Goal: Task Accomplishment & Management: Complete application form

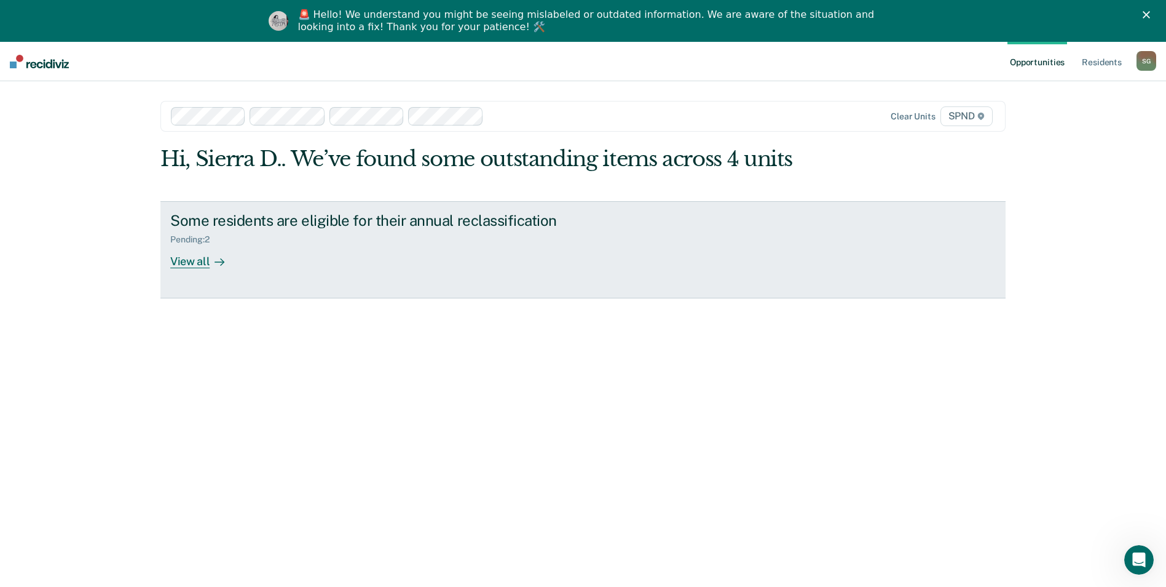
click at [205, 269] on link "Some residents are eligible for their annual reclassification Pending : 2 View …" at bounding box center [582, 249] width 845 height 97
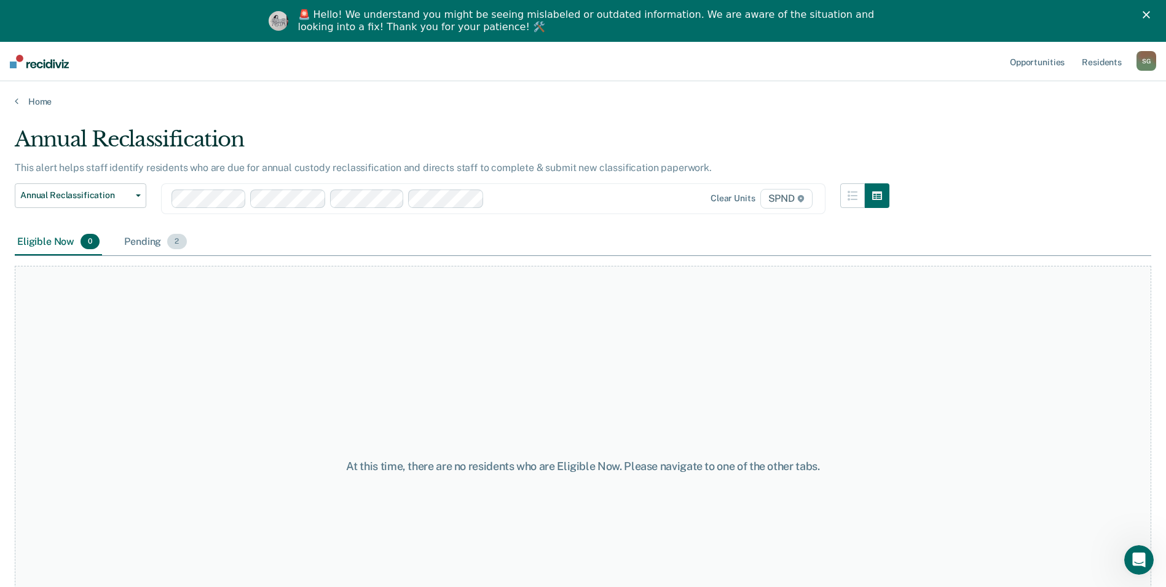
click at [141, 240] on div "Pending 2" at bounding box center [155, 242] width 67 height 27
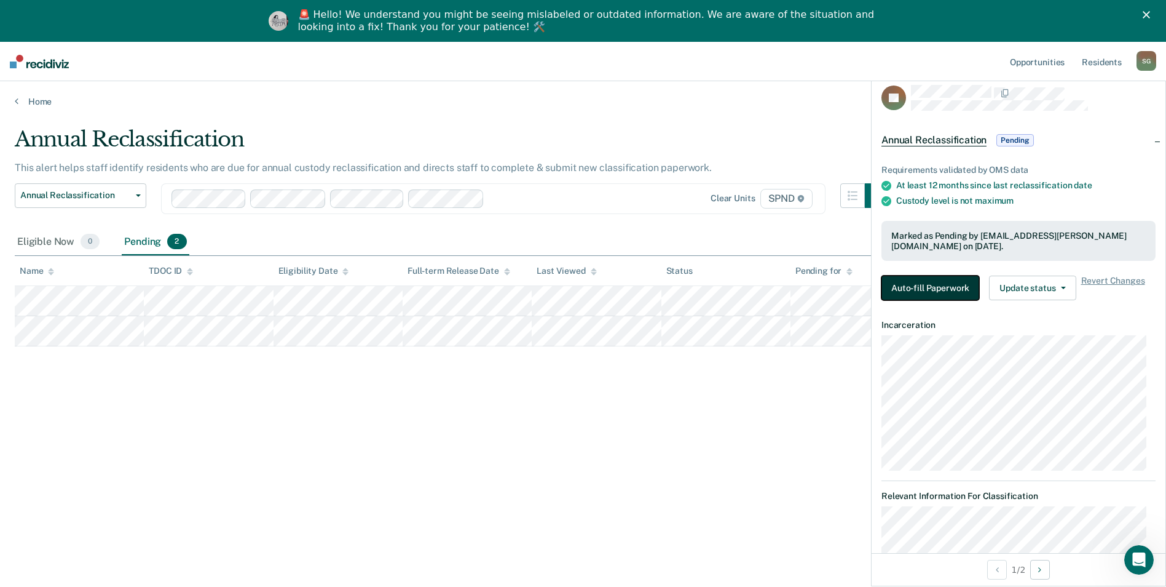
click at [941, 290] on button "Auto-fill Paperwork" at bounding box center [931, 287] width 98 height 25
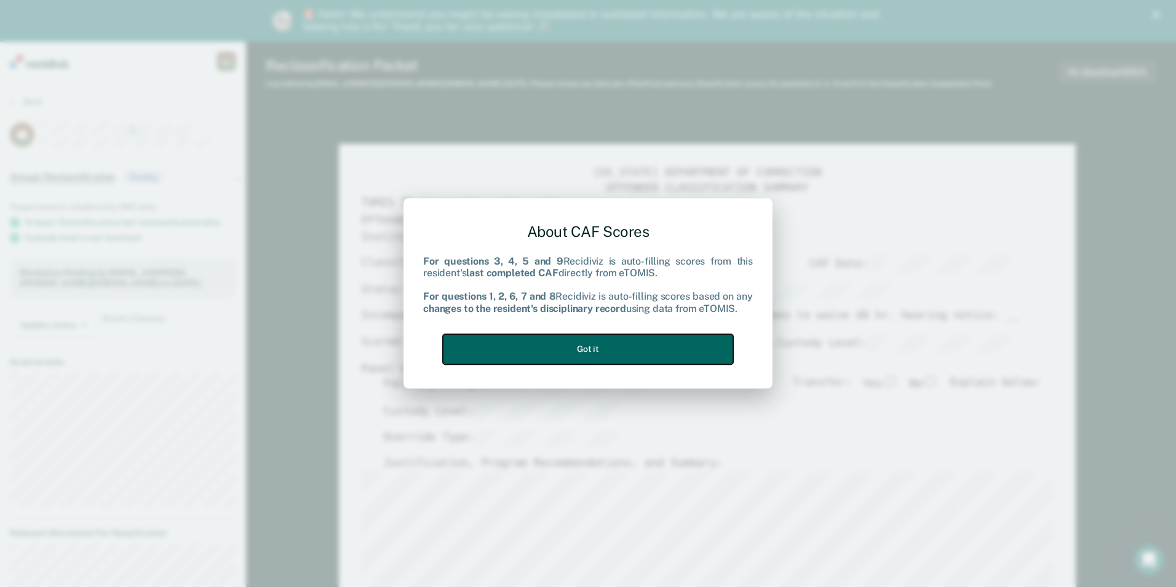
click at [722, 338] on button "Got it" at bounding box center [588, 349] width 290 height 30
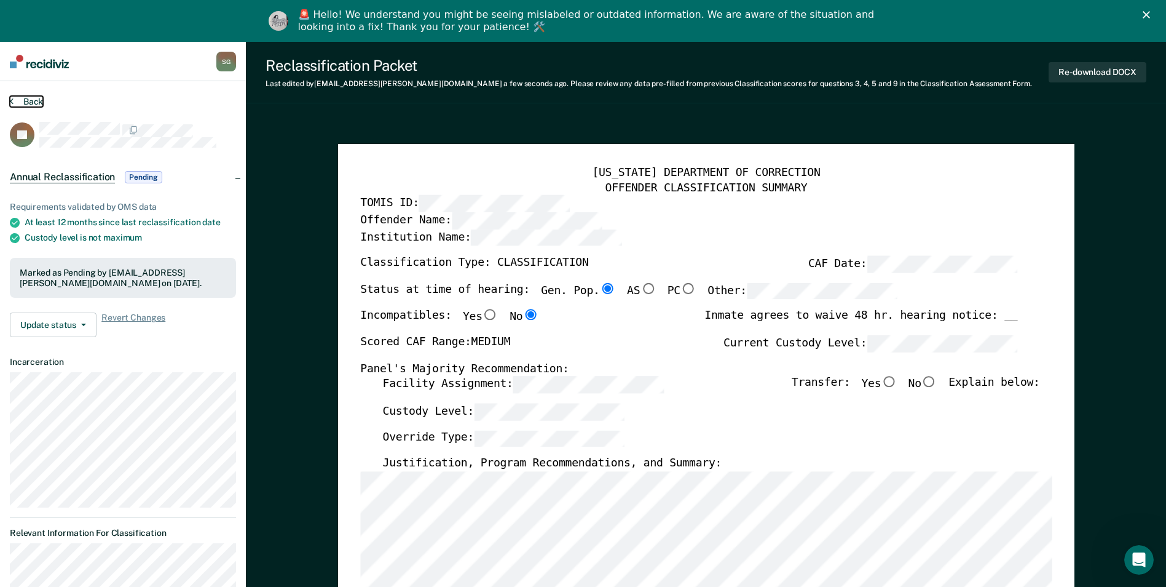
click at [24, 100] on button "Back" at bounding box center [26, 101] width 33 height 11
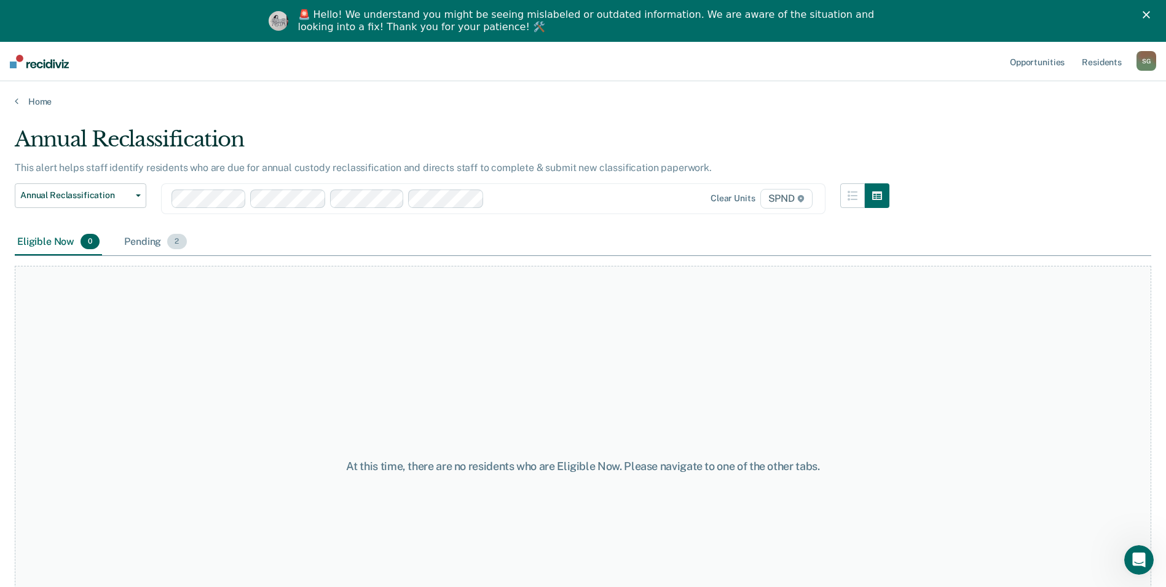
click at [136, 241] on div "Pending 2" at bounding box center [155, 242] width 67 height 27
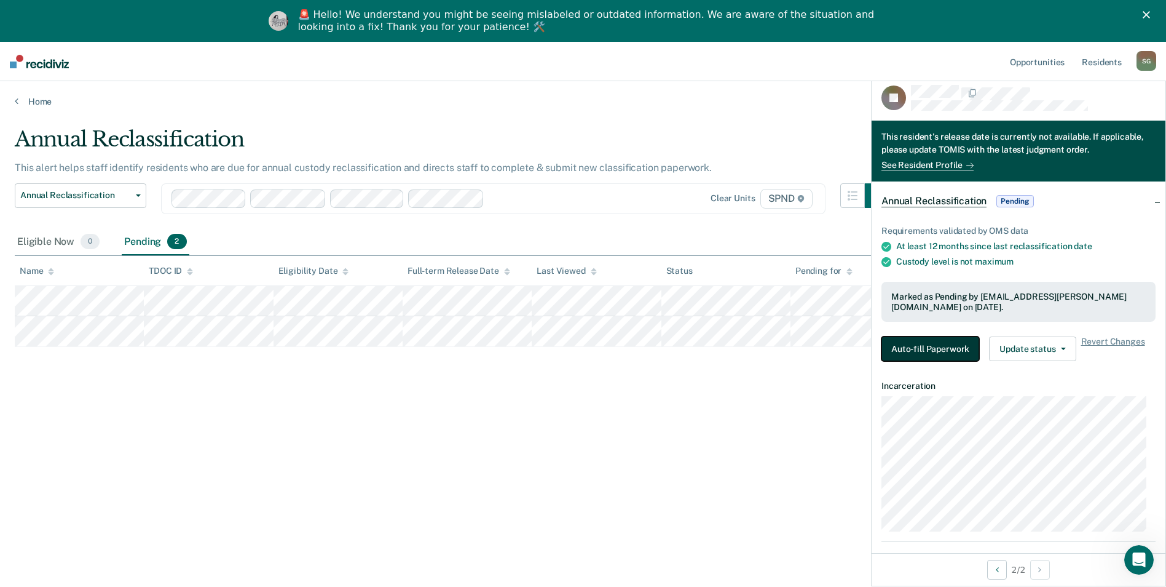
click at [954, 341] on button "Auto-fill Paperwork" at bounding box center [931, 348] width 98 height 25
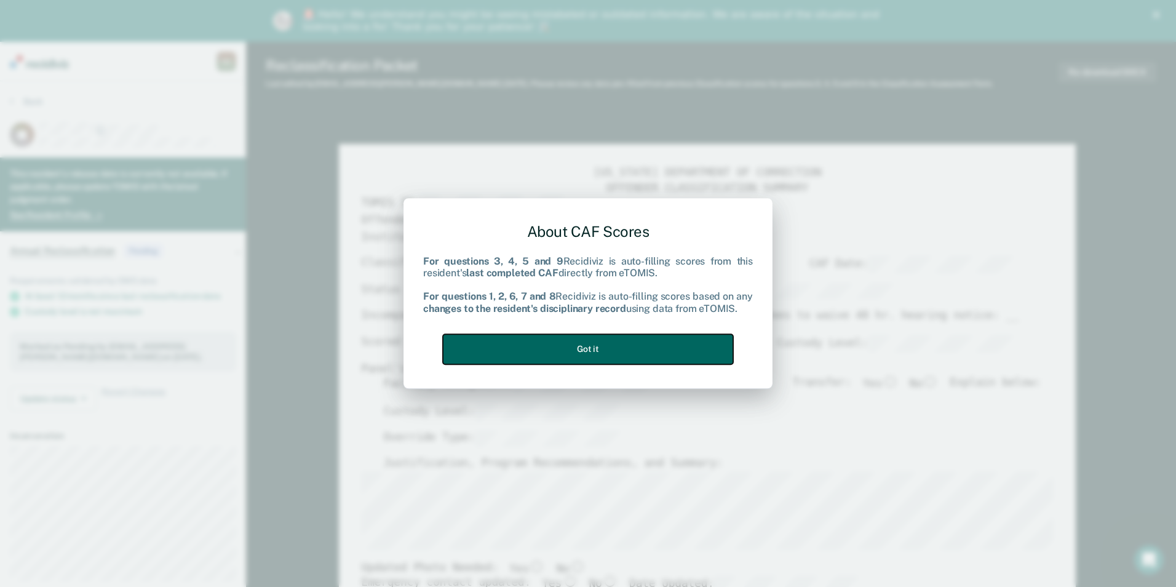
click at [591, 349] on button "Got it" at bounding box center [588, 349] width 290 height 30
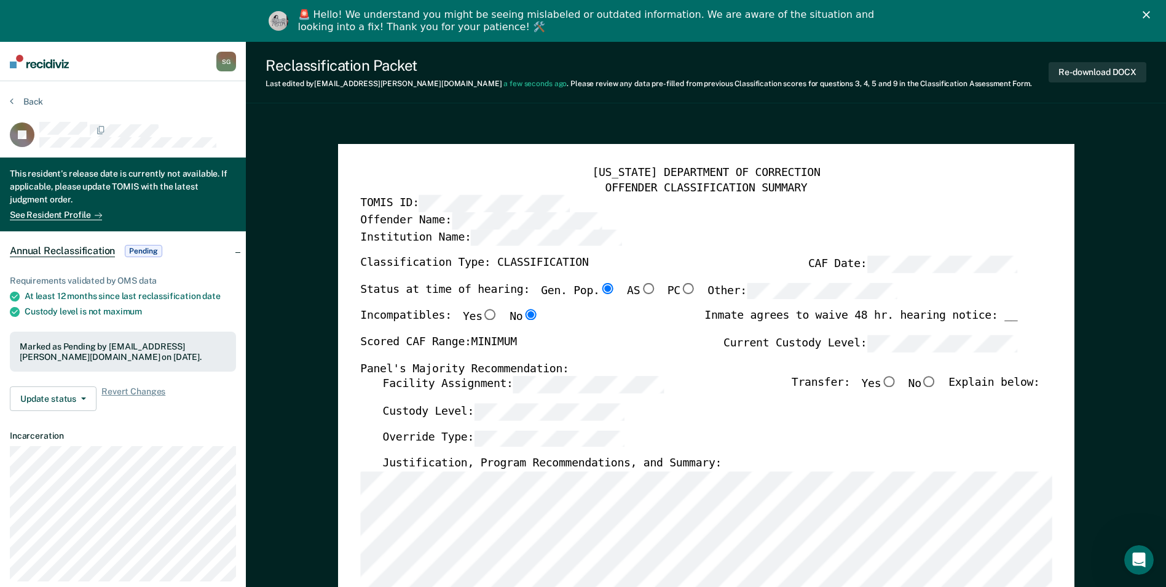
click at [937, 386] on input "No" at bounding box center [930, 381] width 16 height 11
type textarea "x"
radio input "true"
type textarea "x"
radio input "false"
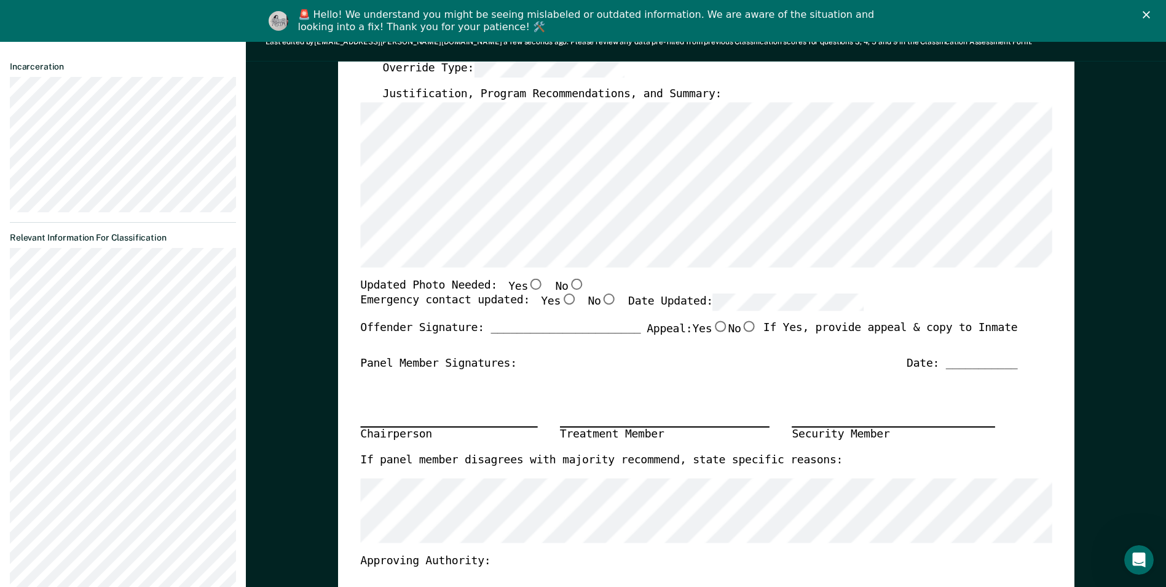
scroll to position [307, 0]
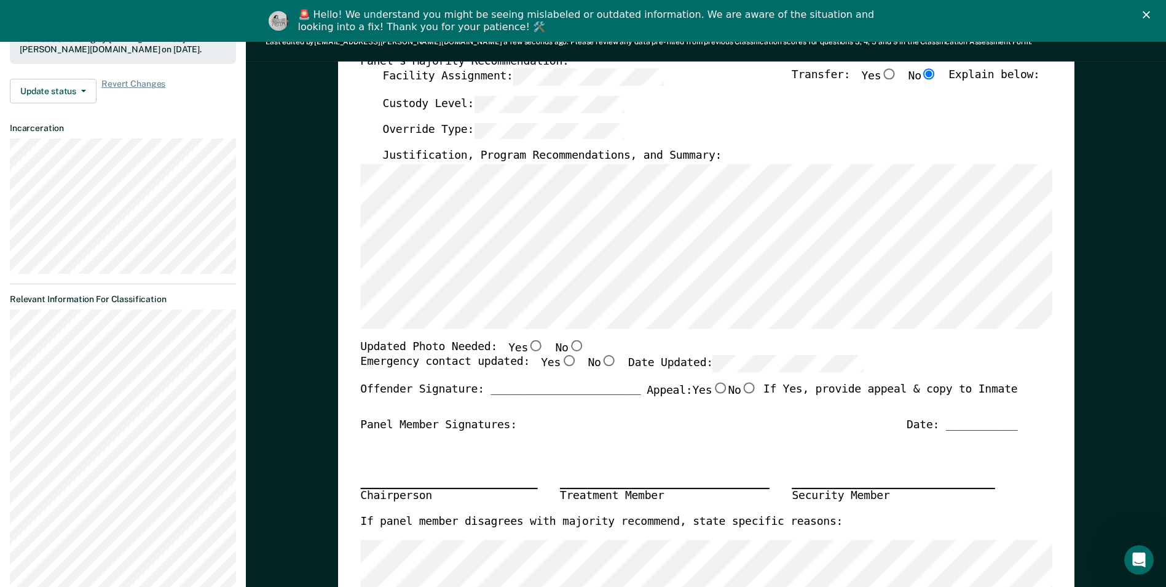
click at [568, 342] on input "No" at bounding box center [576, 345] width 16 height 11
type textarea "x"
radio input "true"
click at [561, 363] on input "Yes" at bounding box center [569, 360] width 16 height 11
type textarea "x"
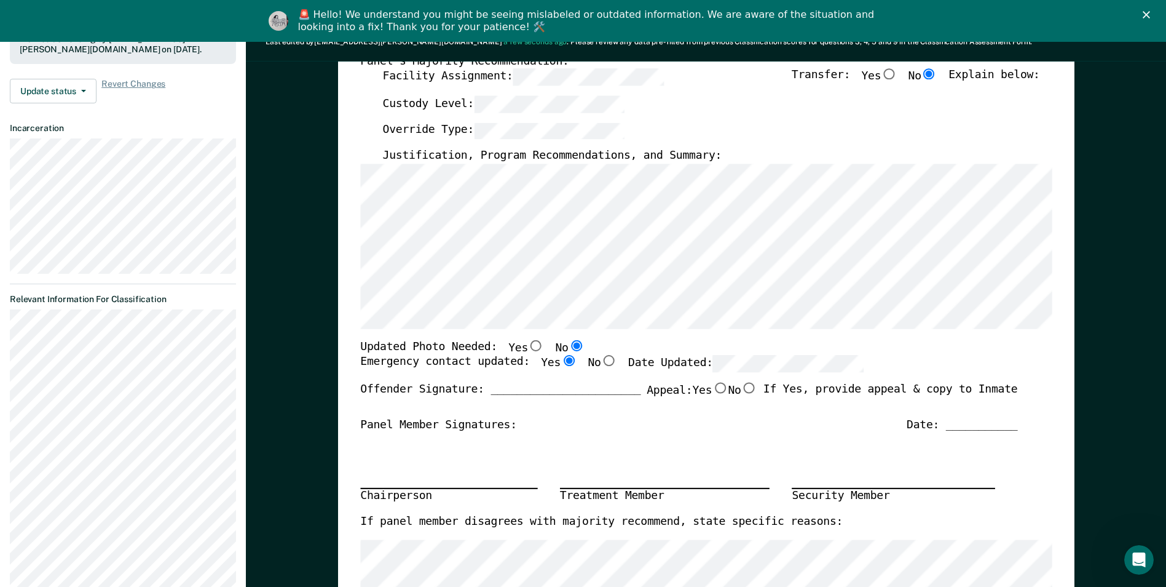
radio input "true"
click at [360, 273] on div "[US_STATE] DEPARTMENT OF CORRECTION OFFENDER CLASSIFICATION SUMMARY TOMIS ID: O…" at bounding box center [706, 316] width 737 height 960
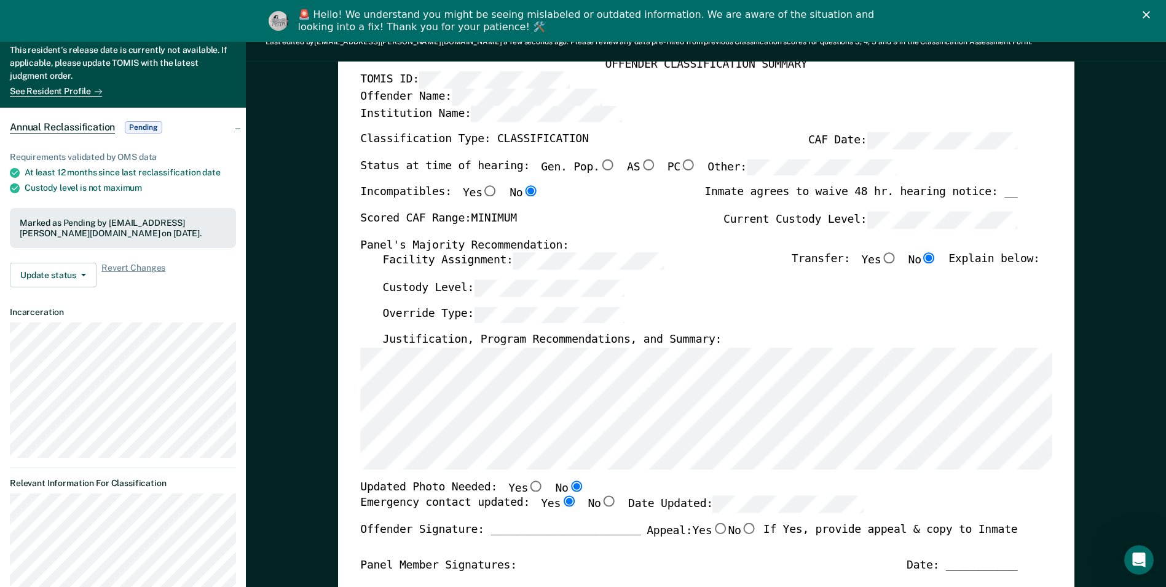
scroll to position [492, 0]
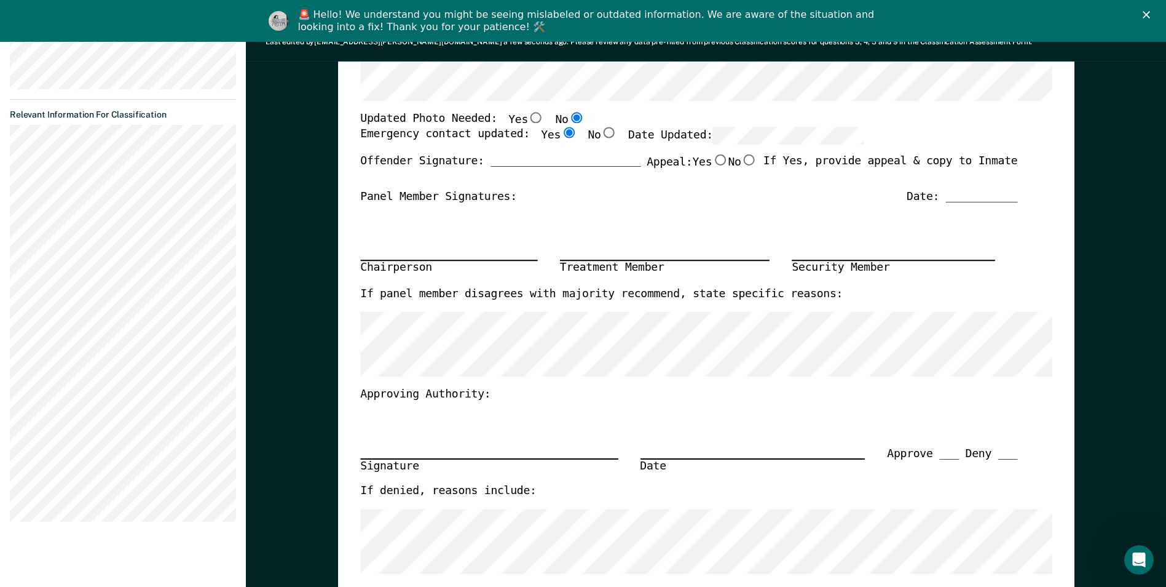
click at [959, 198] on div "Date: ___________" at bounding box center [962, 197] width 111 height 15
click at [955, 192] on div "Date: ___________" at bounding box center [962, 197] width 111 height 15
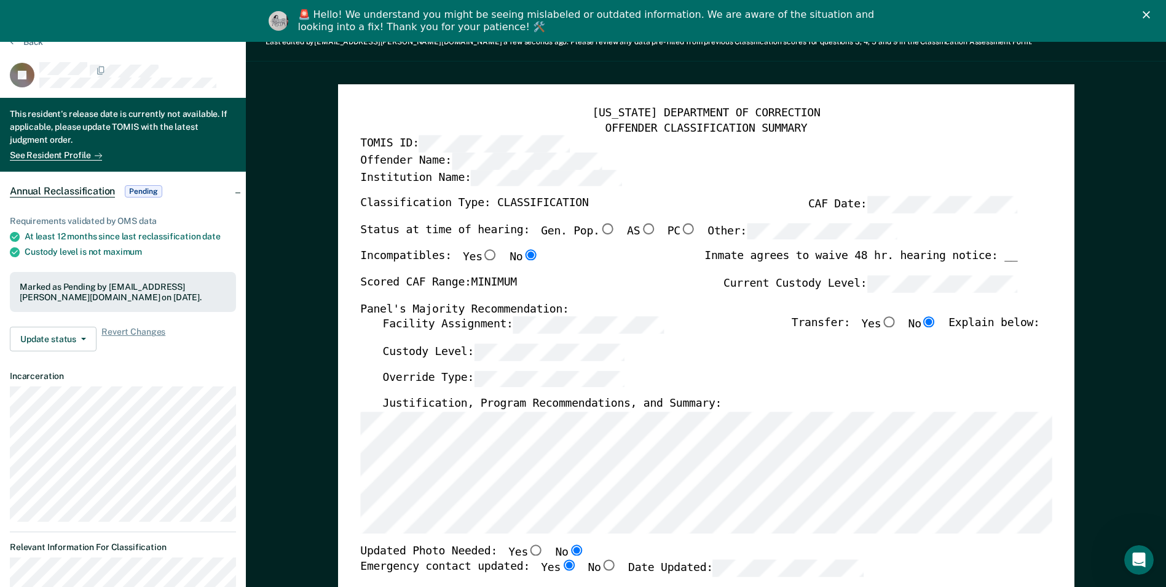
scroll to position [0, 0]
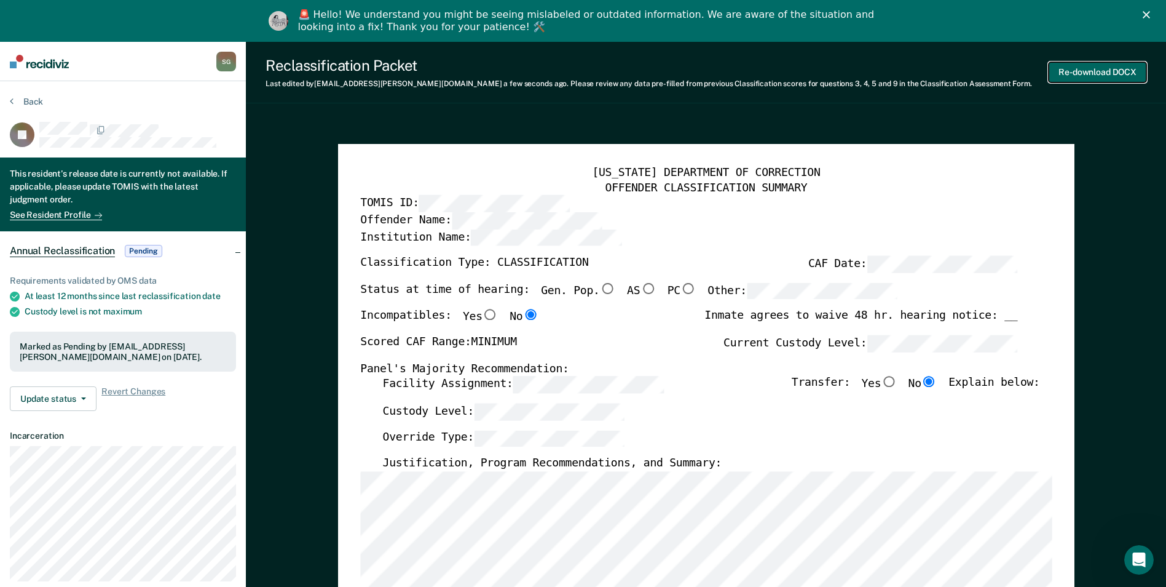
click at [1075, 73] on button "Re-download DOCX" at bounding box center [1098, 72] width 98 height 20
click at [38, 98] on button "Back" at bounding box center [26, 101] width 33 height 11
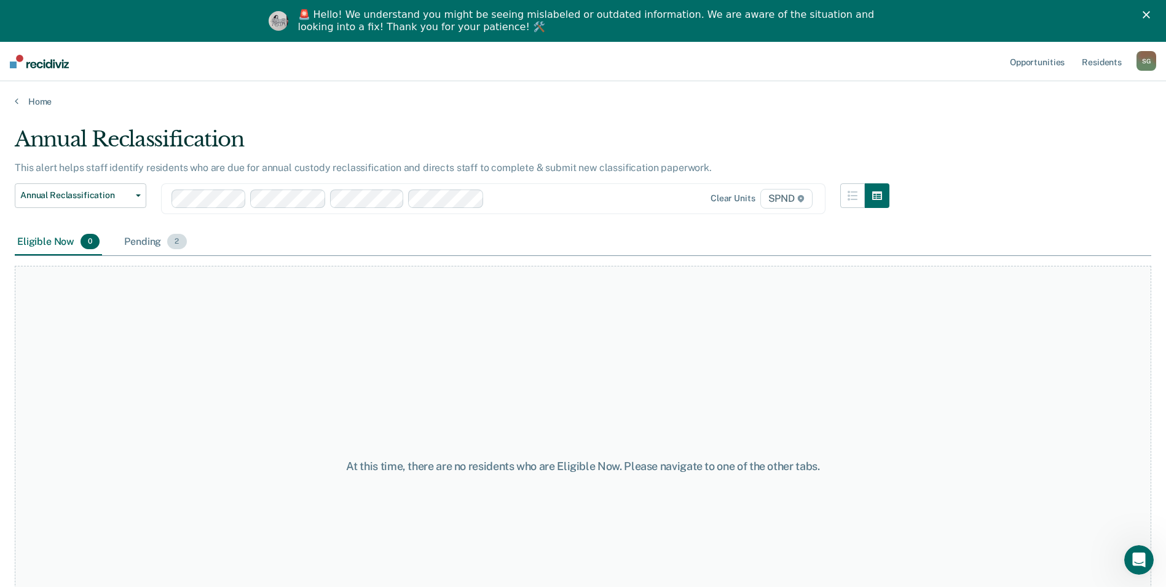
click at [140, 242] on div "Pending 2" at bounding box center [155, 242] width 67 height 27
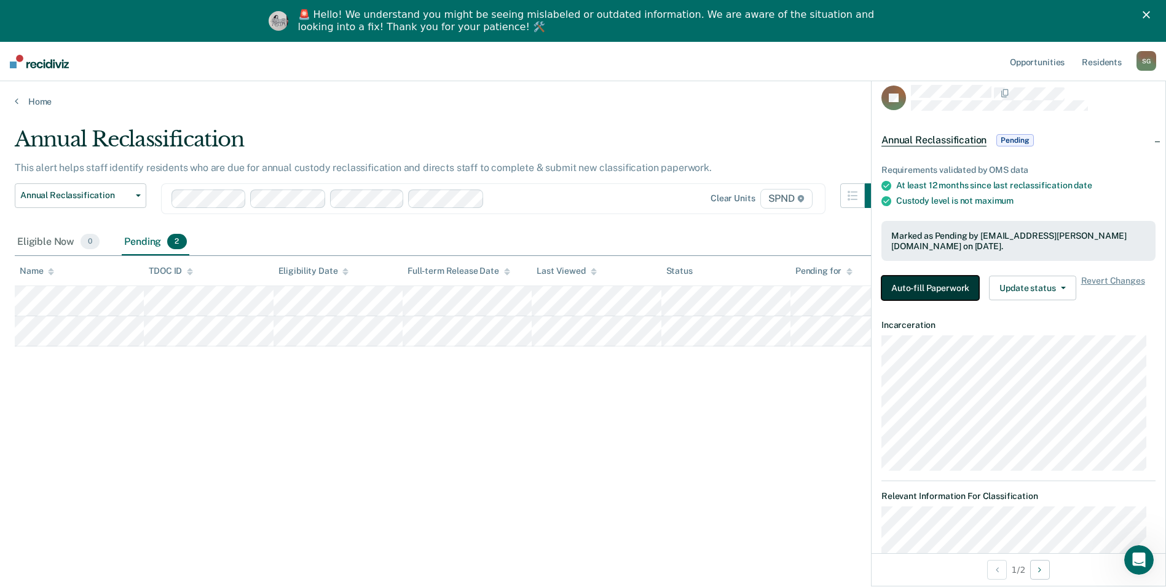
click at [964, 292] on button "Auto-fill Paperwork" at bounding box center [931, 287] width 98 height 25
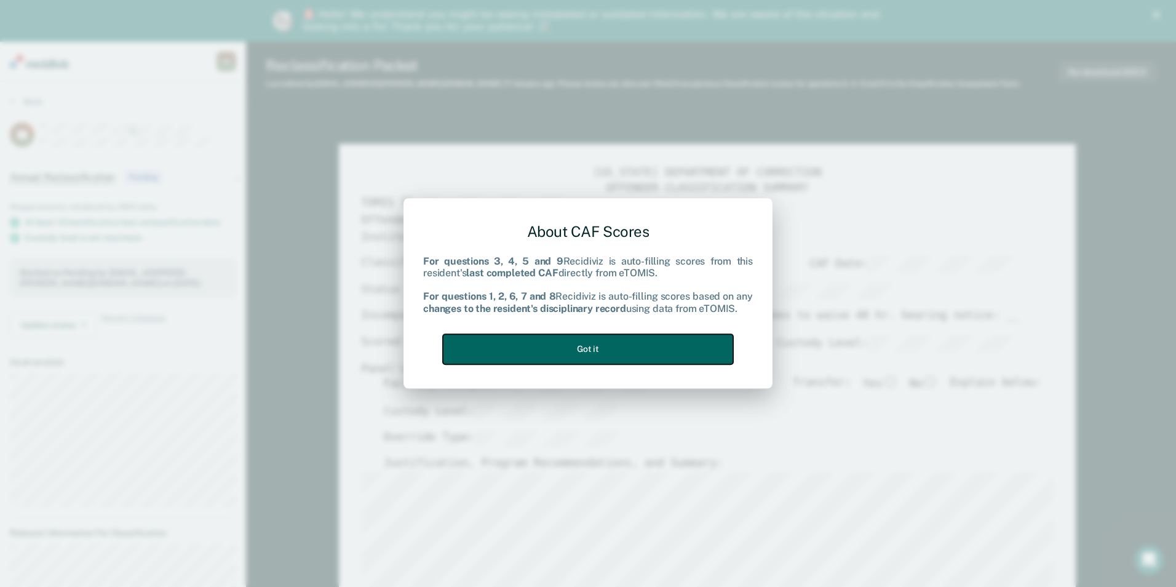
click at [534, 345] on button "Got it" at bounding box center [588, 349] width 290 height 30
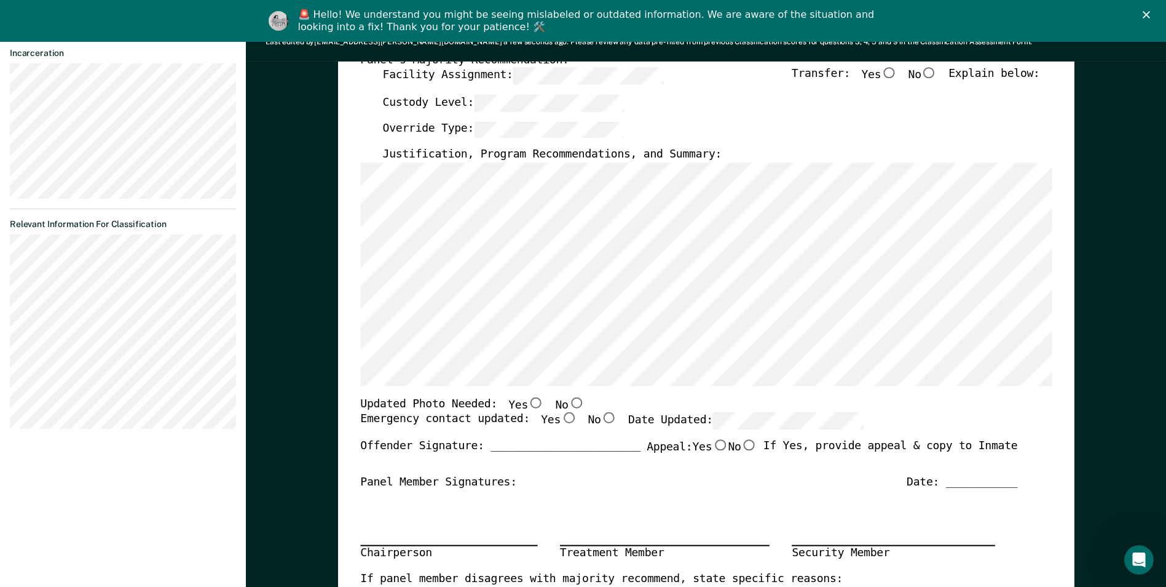
scroll to position [307, 0]
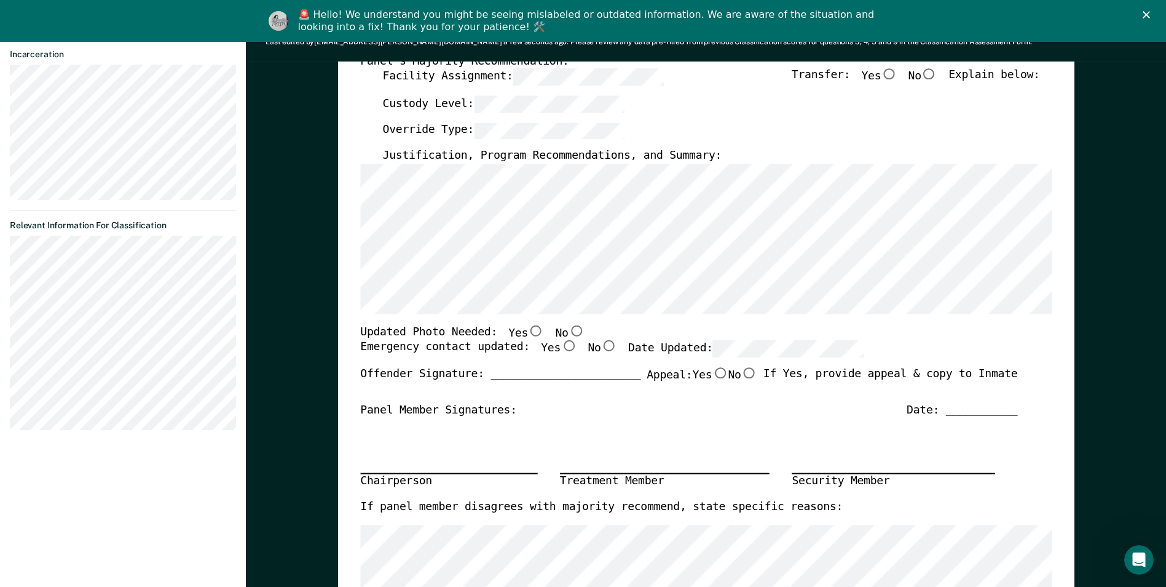
click at [568, 332] on input "No" at bounding box center [576, 330] width 16 height 11
type textarea "x"
radio input "true"
click at [561, 351] on input "Yes" at bounding box center [569, 346] width 16 height 11
type textarea "x"
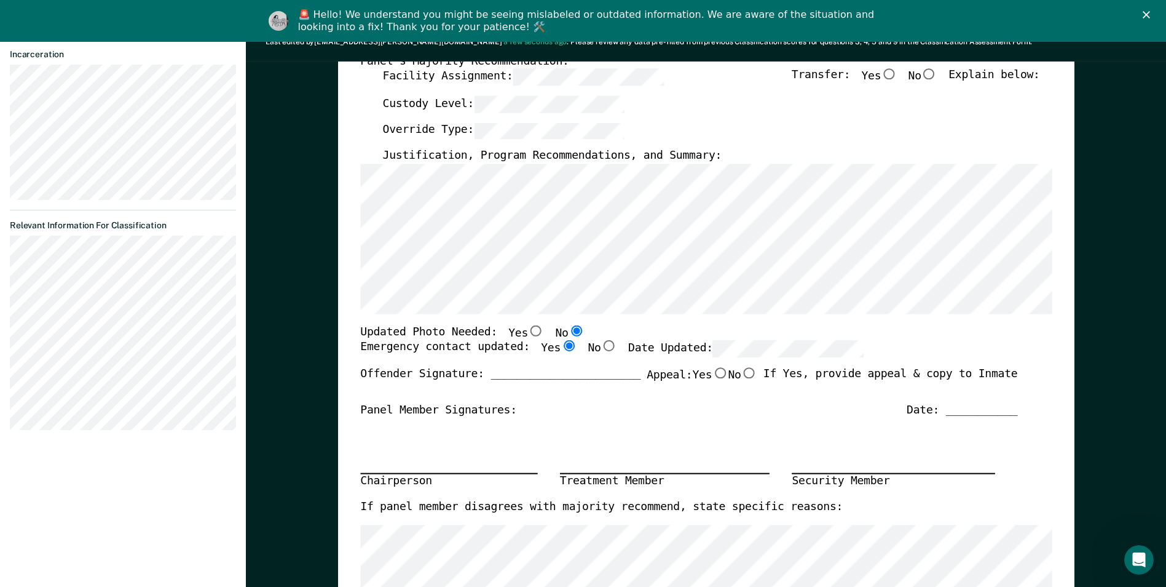
radio input "true"
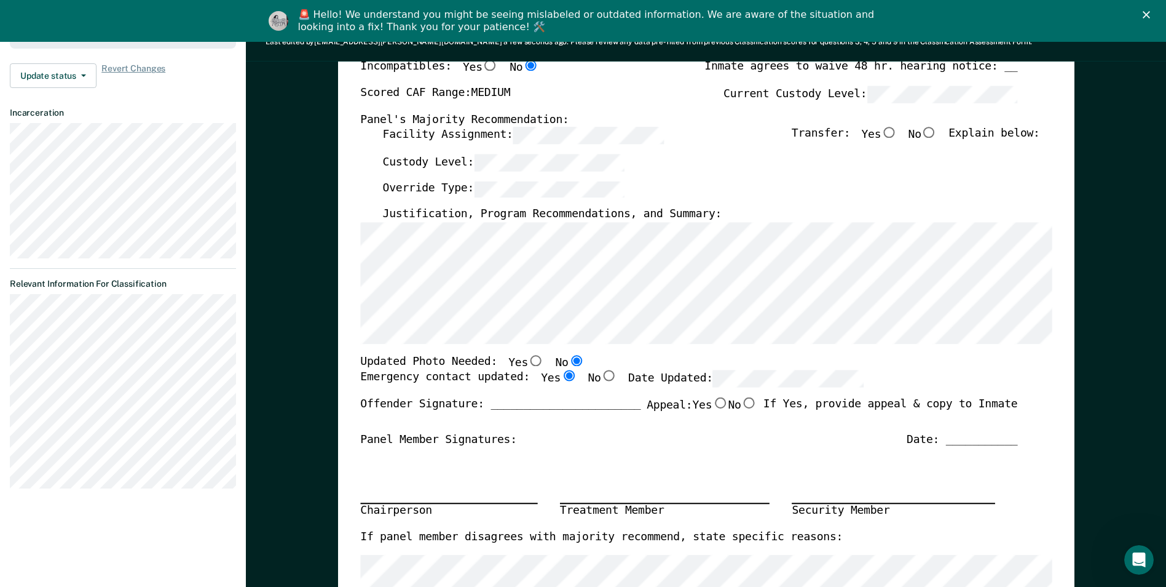
scroll to position [184, 0]
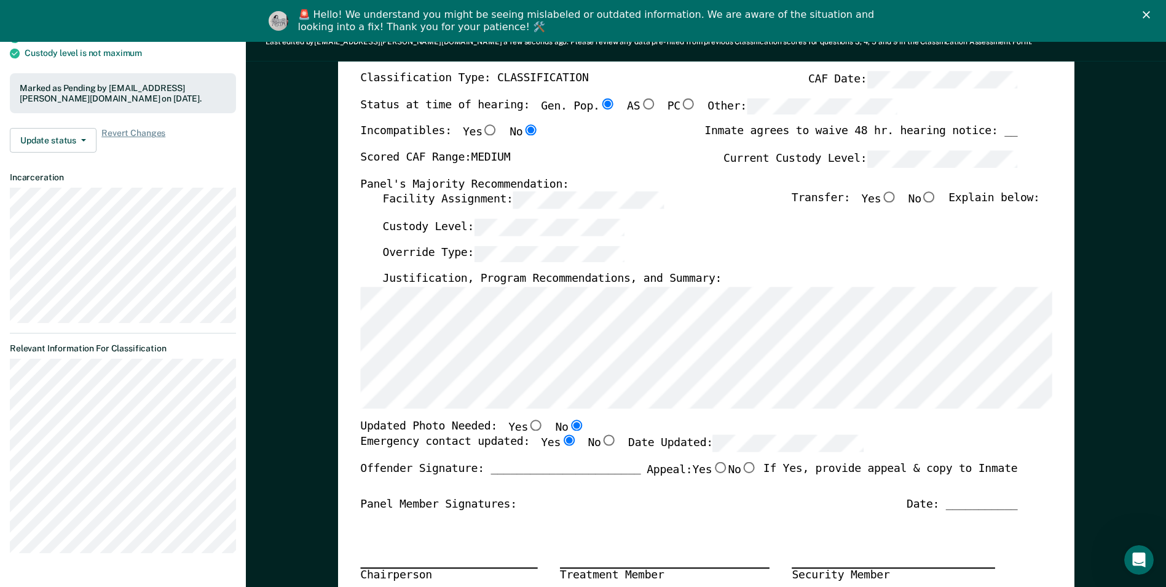
click at [530, 244] on div "Custody Level:" at bounding box center [710, 232] width 657 height 27
click at [938, 197] on input "No" at bounding box center [930, 197] width 16 height 11
type textarea "x"
radio input "true"
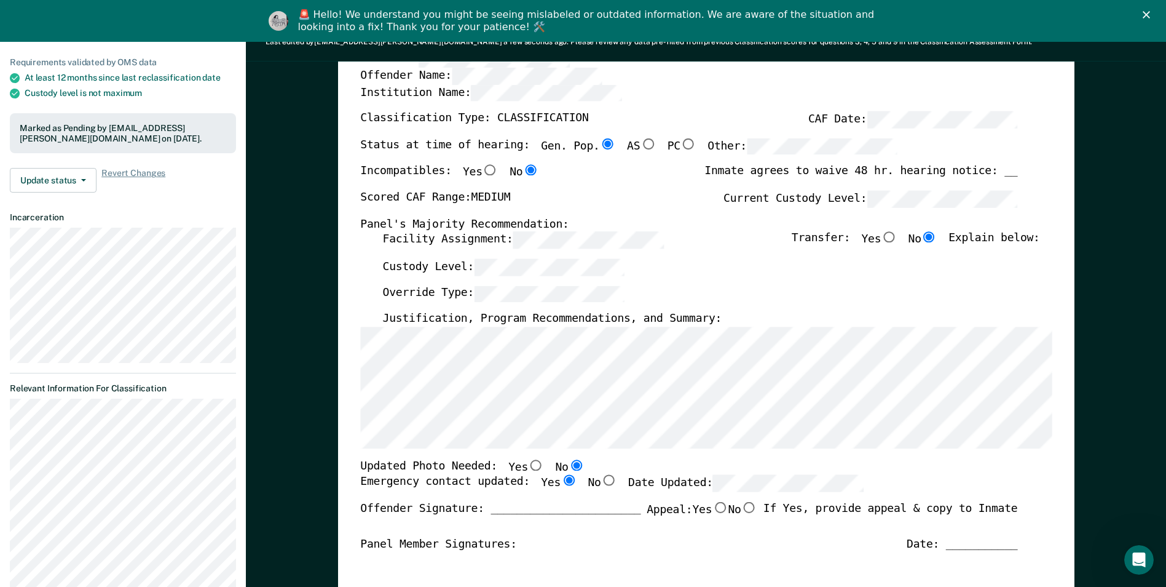
scroll to position [123, 0]
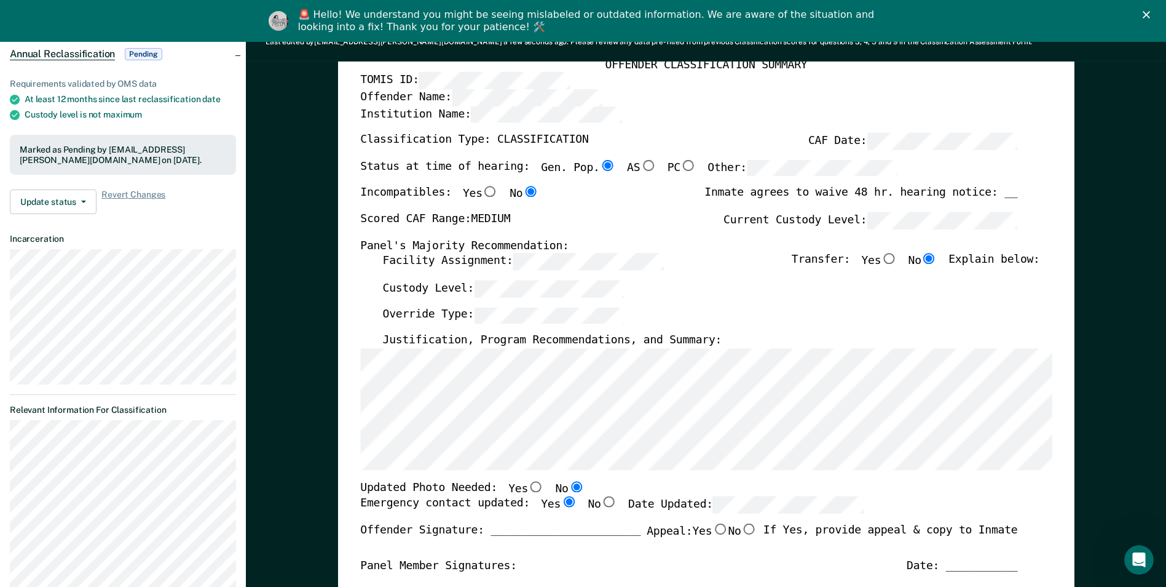
type textarea "x"
radio input "false"
click at [673, 242] on div "Panel's Majority Recommendation:" at bounding box center [688, 246] width 657 height 15
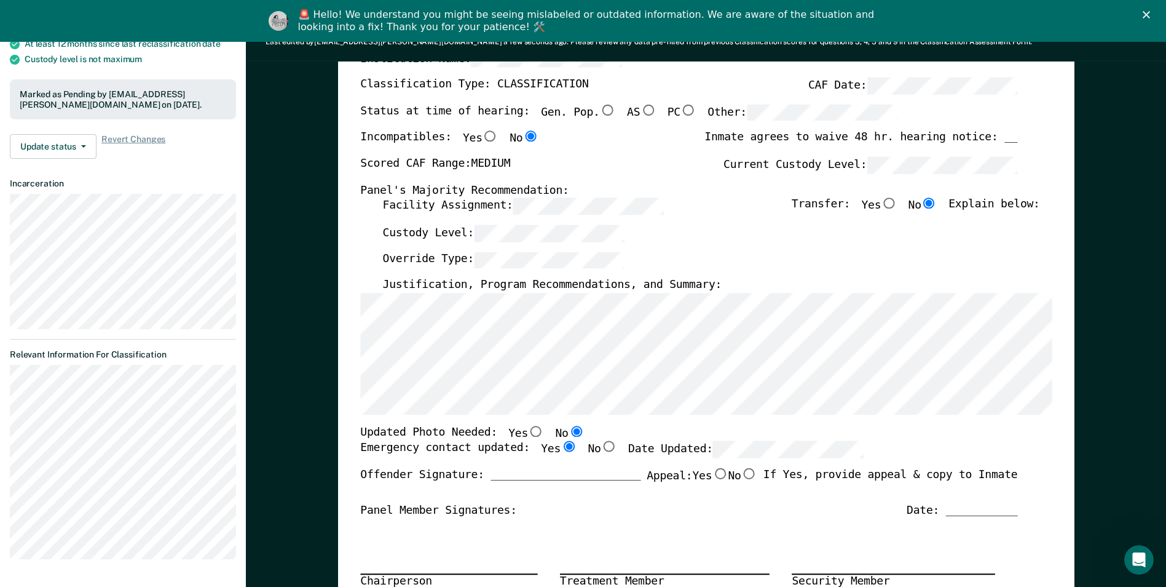
scroll to position [0, 0]
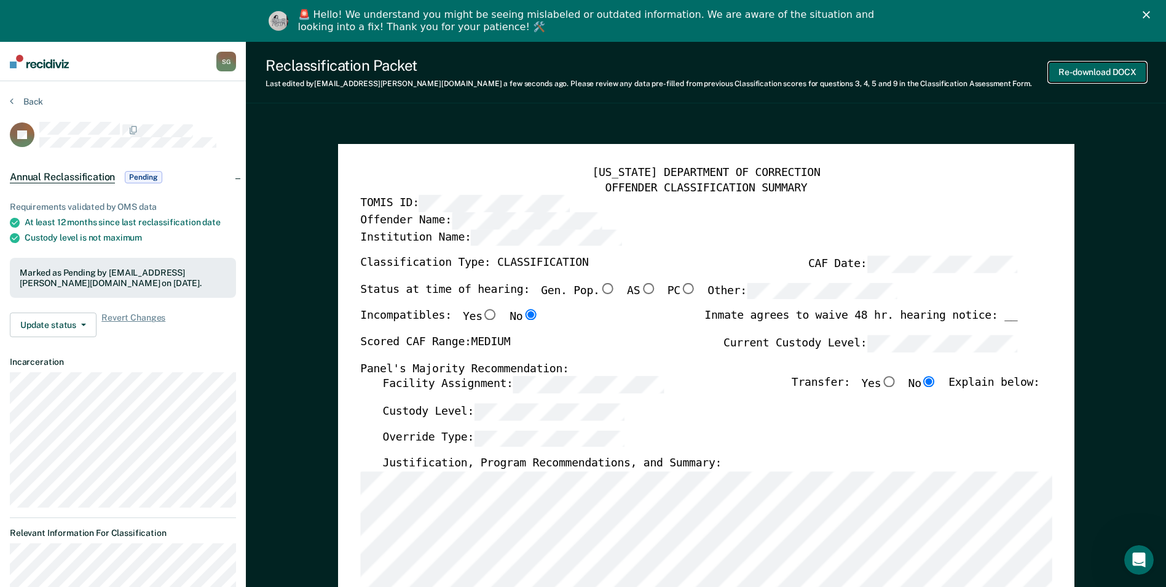
click at [1093, 73] on button "Re-download DOCX" at bounding box center [1098, 72] width 98 height 20
type textarea "x"
click at [28, 103] on button "Back" at bounding box center [26, 101] width 33 height 11
